Goal: Task Accomplishment & Management: Manage account settings

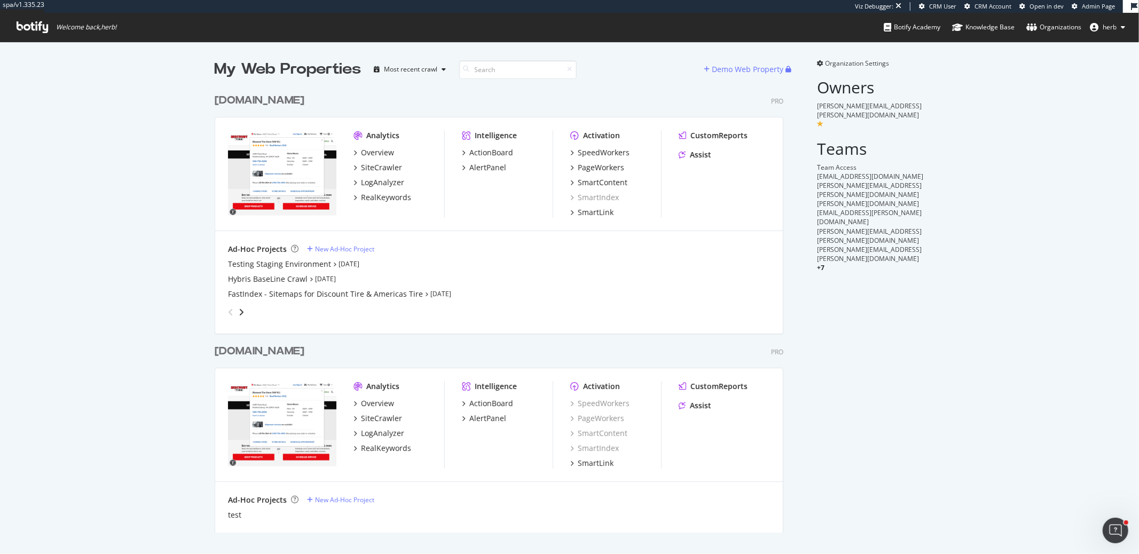
click at [856, 66] on span "Organization Settings" at bounding box center [858, 63] width 64 height 9
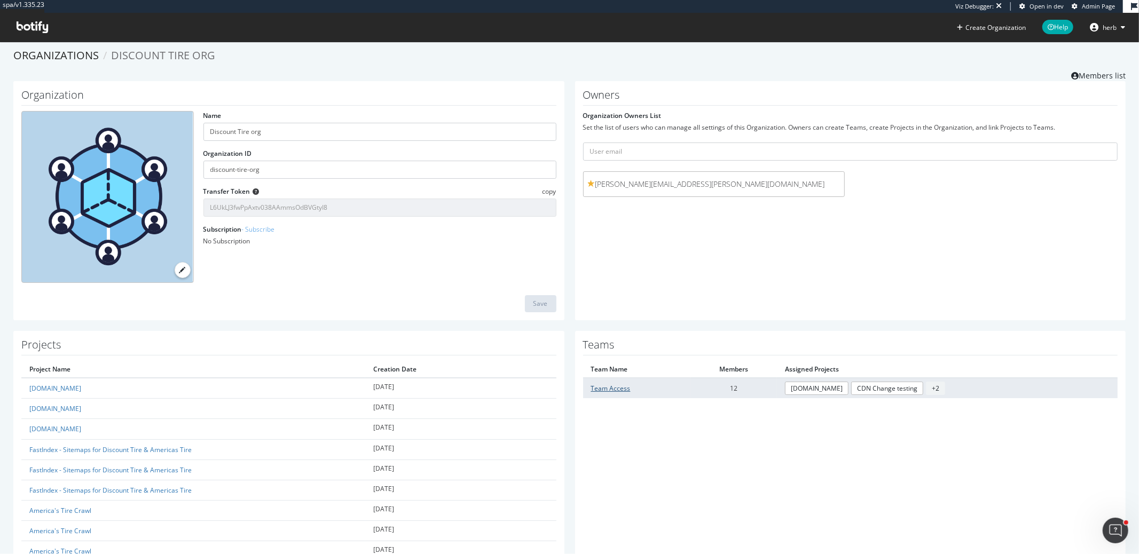
click at [601, 392] on td "Team Access" at bounding box center [636, 388] width 107 height 20
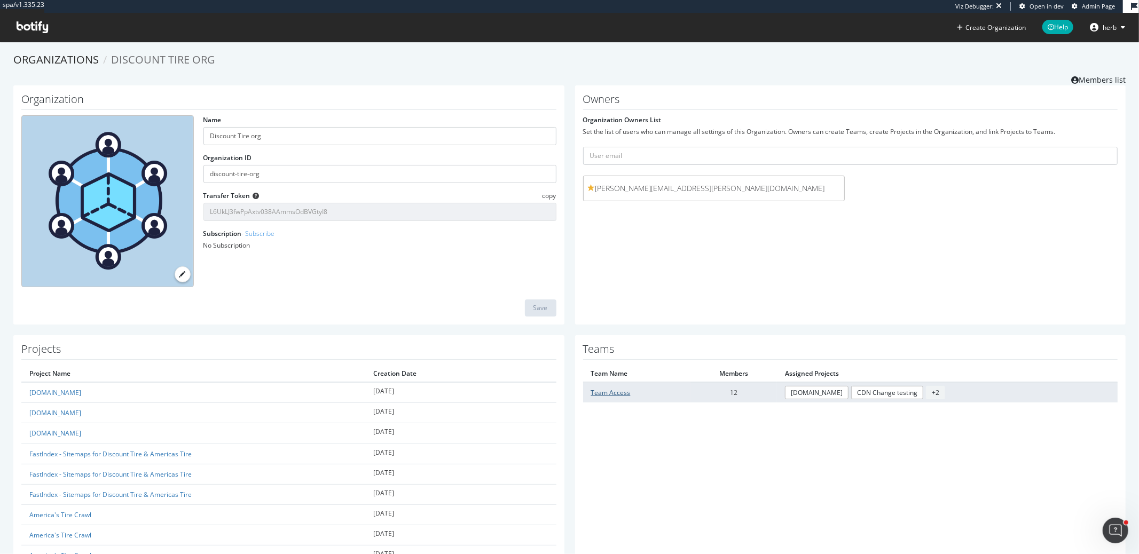
click at [603, 390] on link "Team Access" at bounding box center [611, 392] width 40 height 9
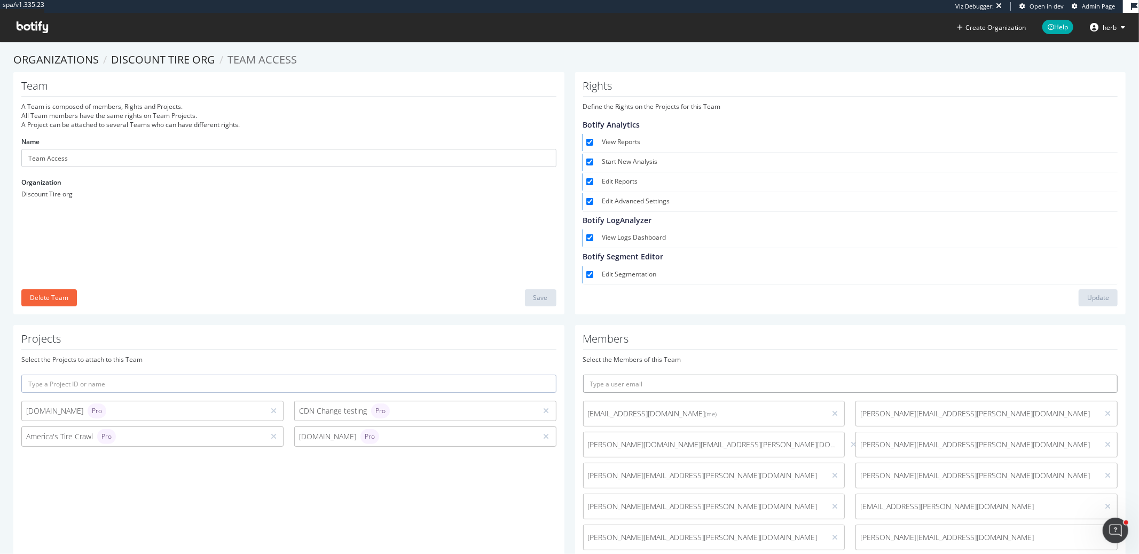
click at [621, 377] on input "text" at bounding box center [850, 384] width 535 height 18
paste input "[PERSON_NAME][EMAIL_ADDRESS][PERSON_NAME][DOMAIN_NAME]"
type input "[PERSON_NAME][EMAIL_ADDRESS][PERSON_NAME][DOMAIN_NAME]"
click at [1100, 375] on button "submit" at bounding box center [1109, 384] width 18 height 18
